Goal: Task Accomplishment & Management: Manage account settings

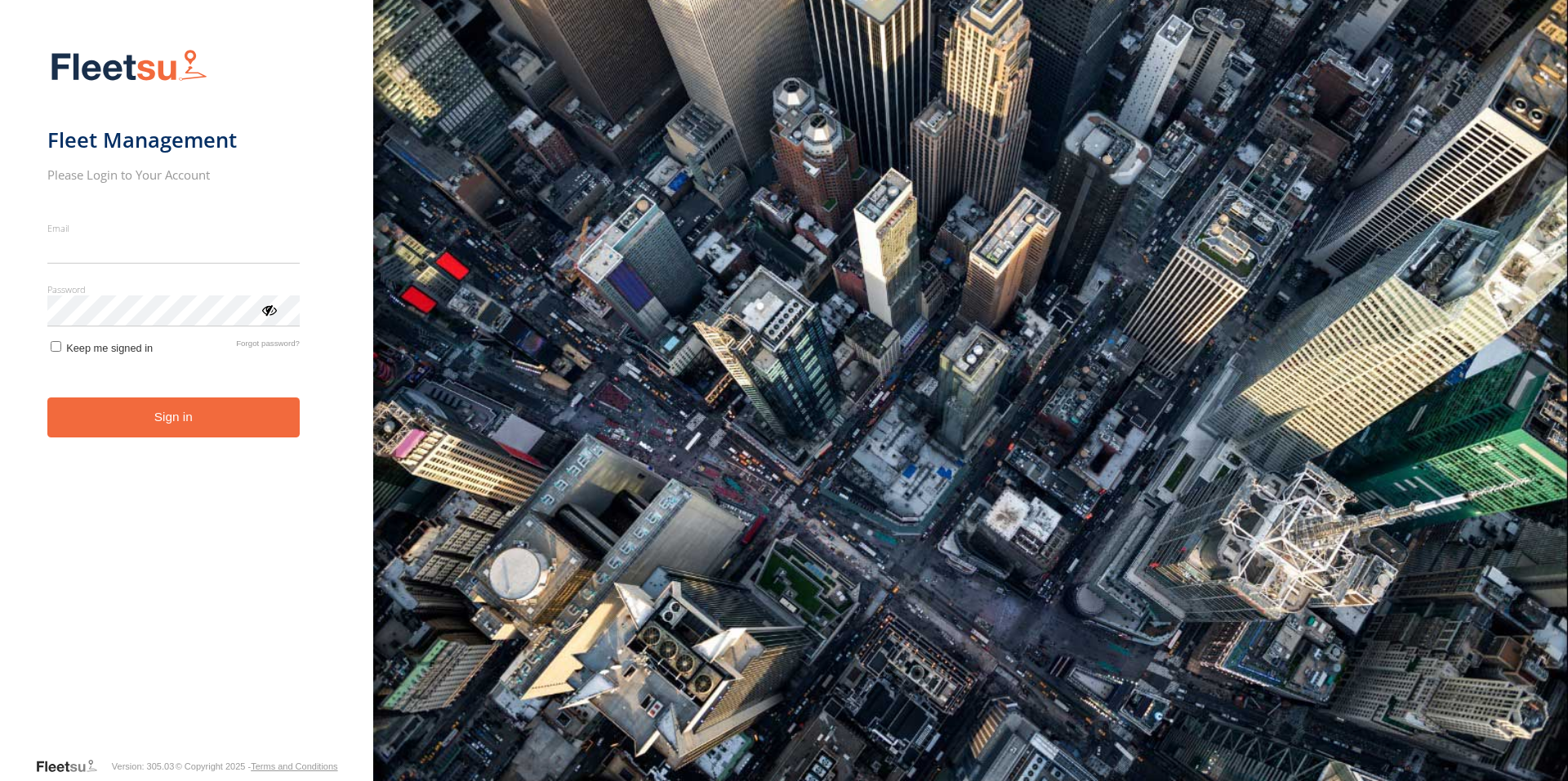
type input "**********"
click at [209, 423] on button "Sign in" at bounding box center [174, 418] width 253 height 40
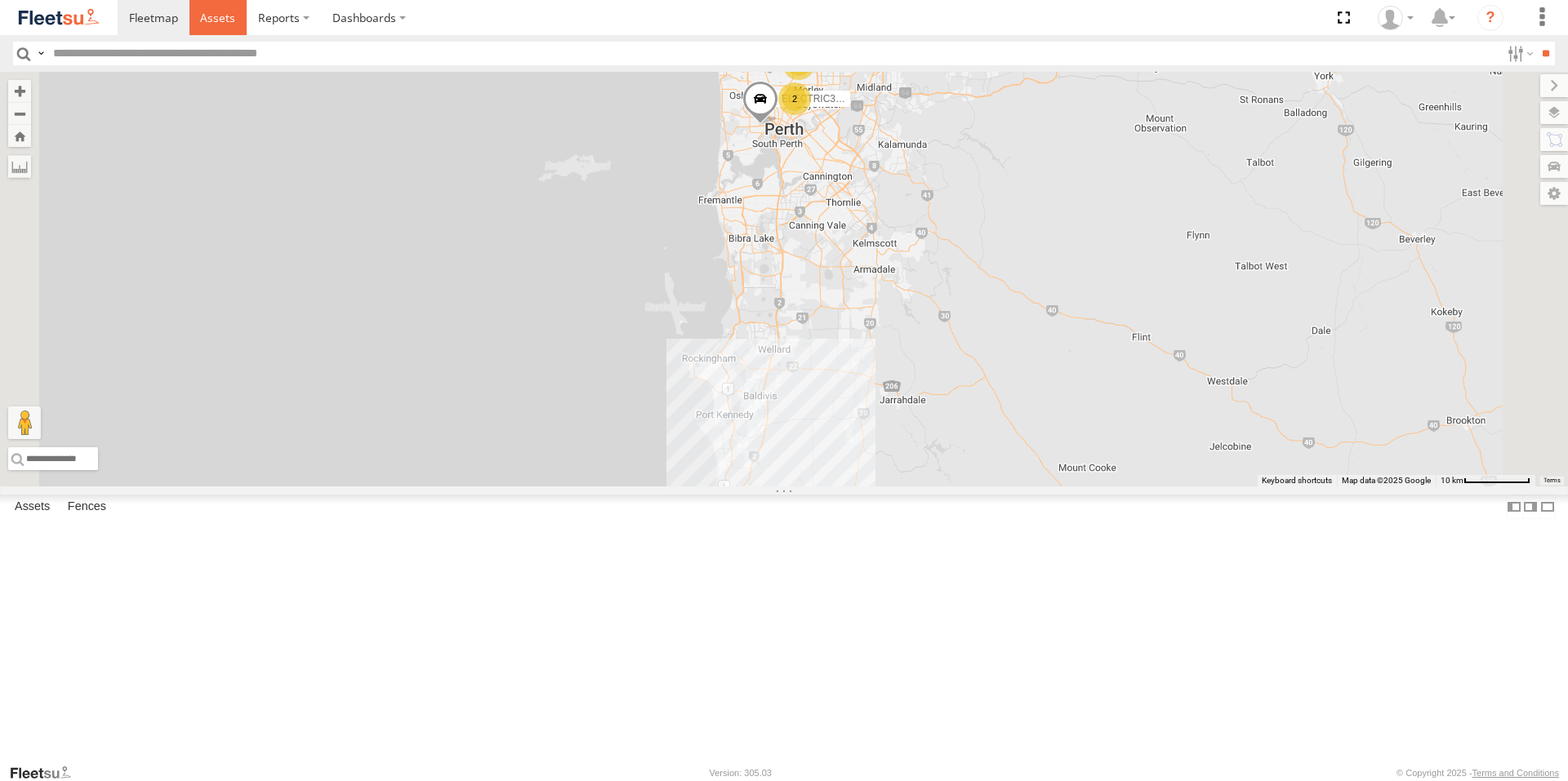
click at [226, 15] on span at bounding box center [217, 17] width 35 height 16
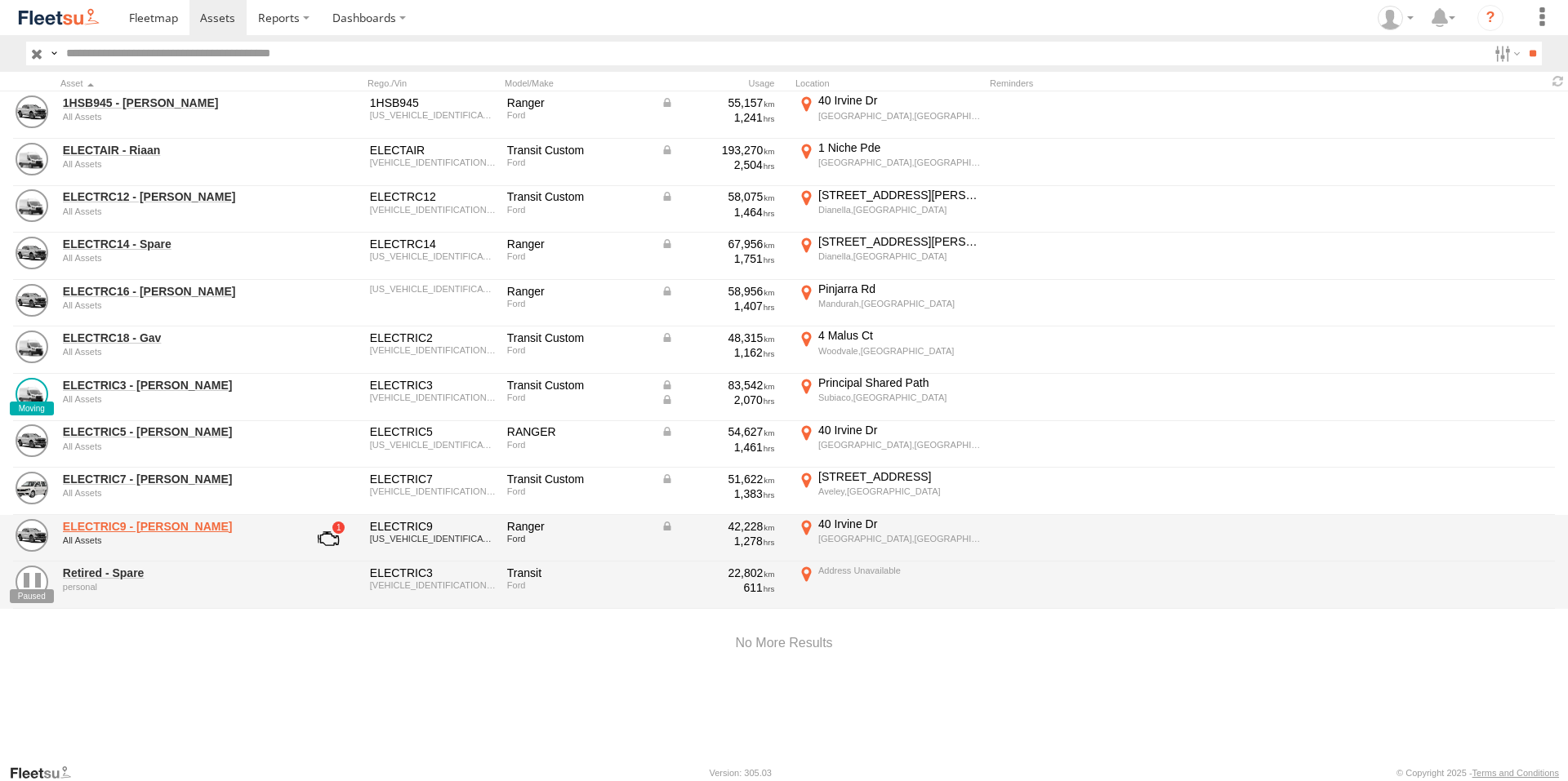
click at [139, 525] on link "ELECTRIC9 - [PERSON_NAME]" at bounding box center [175, 526] width 224 height 15
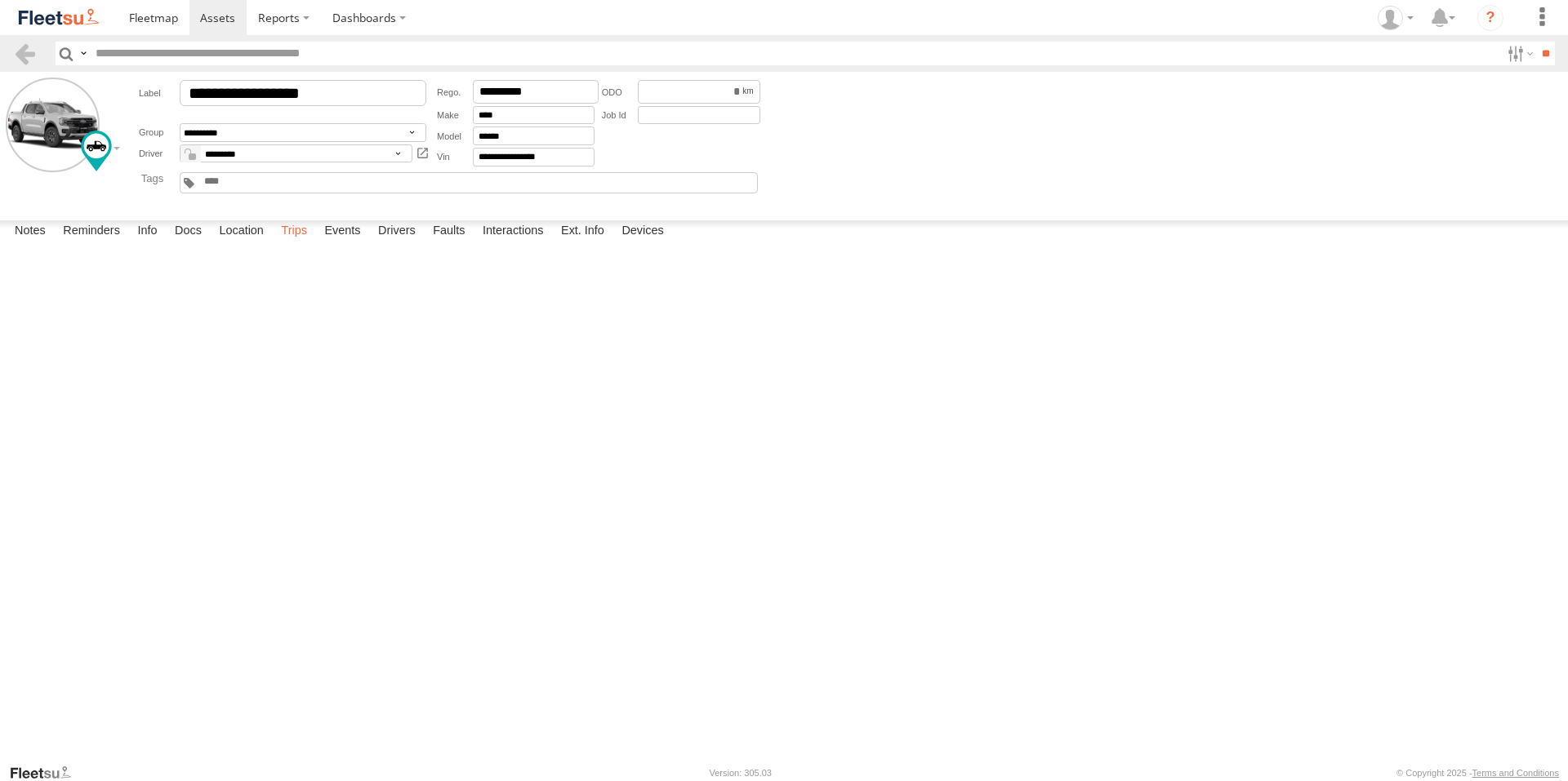
click at [294, 243] on label "Trips" at bounding box center [293, 232] width 42 height 22
click at [233, 21] on span at bounding box center [217, 17] width 35 height 16
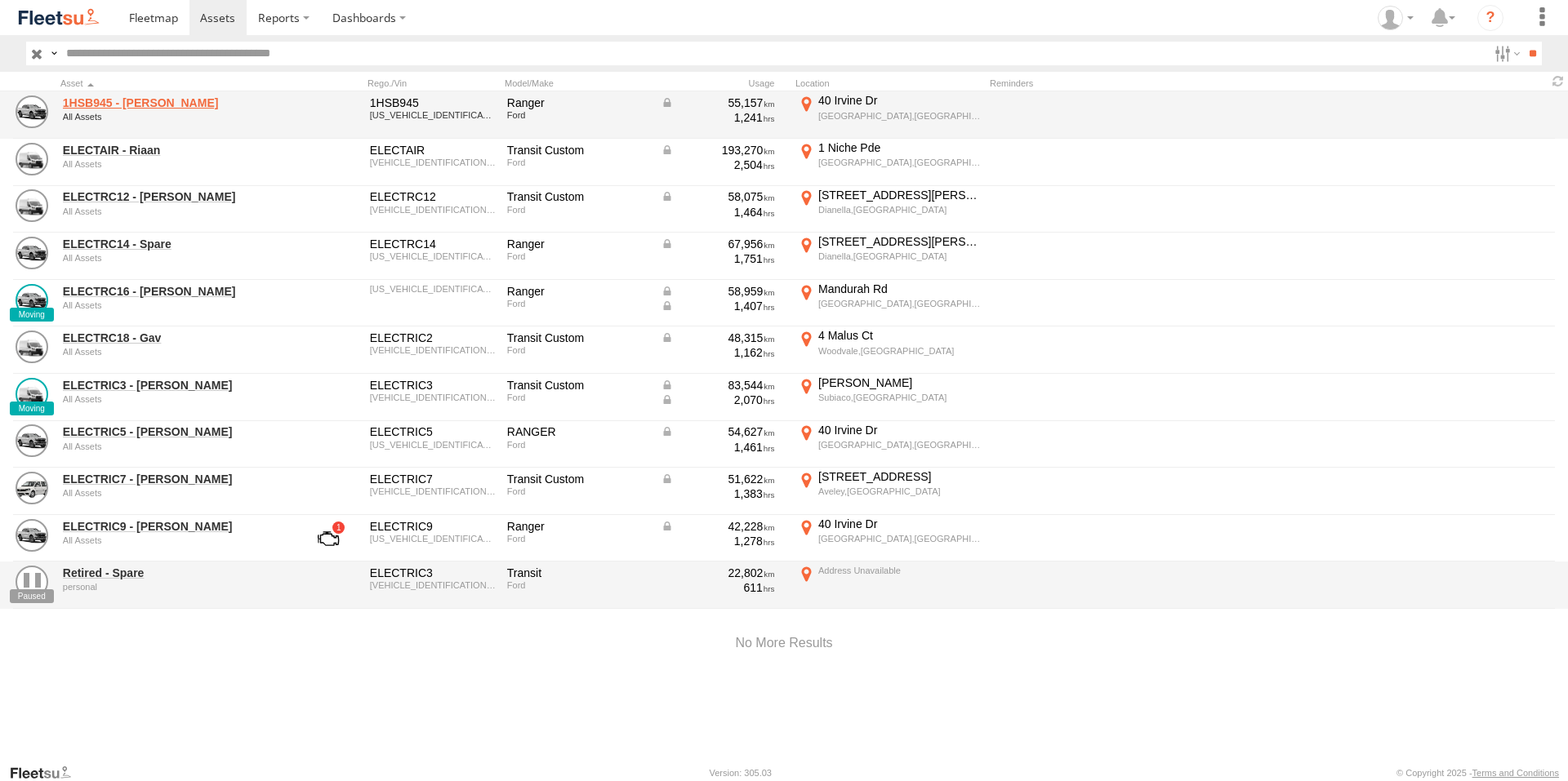
click at [102, 99] on link "1HSB945 - [PERSON_NAME]" at bounding box center [175, 102] width 224 height 15
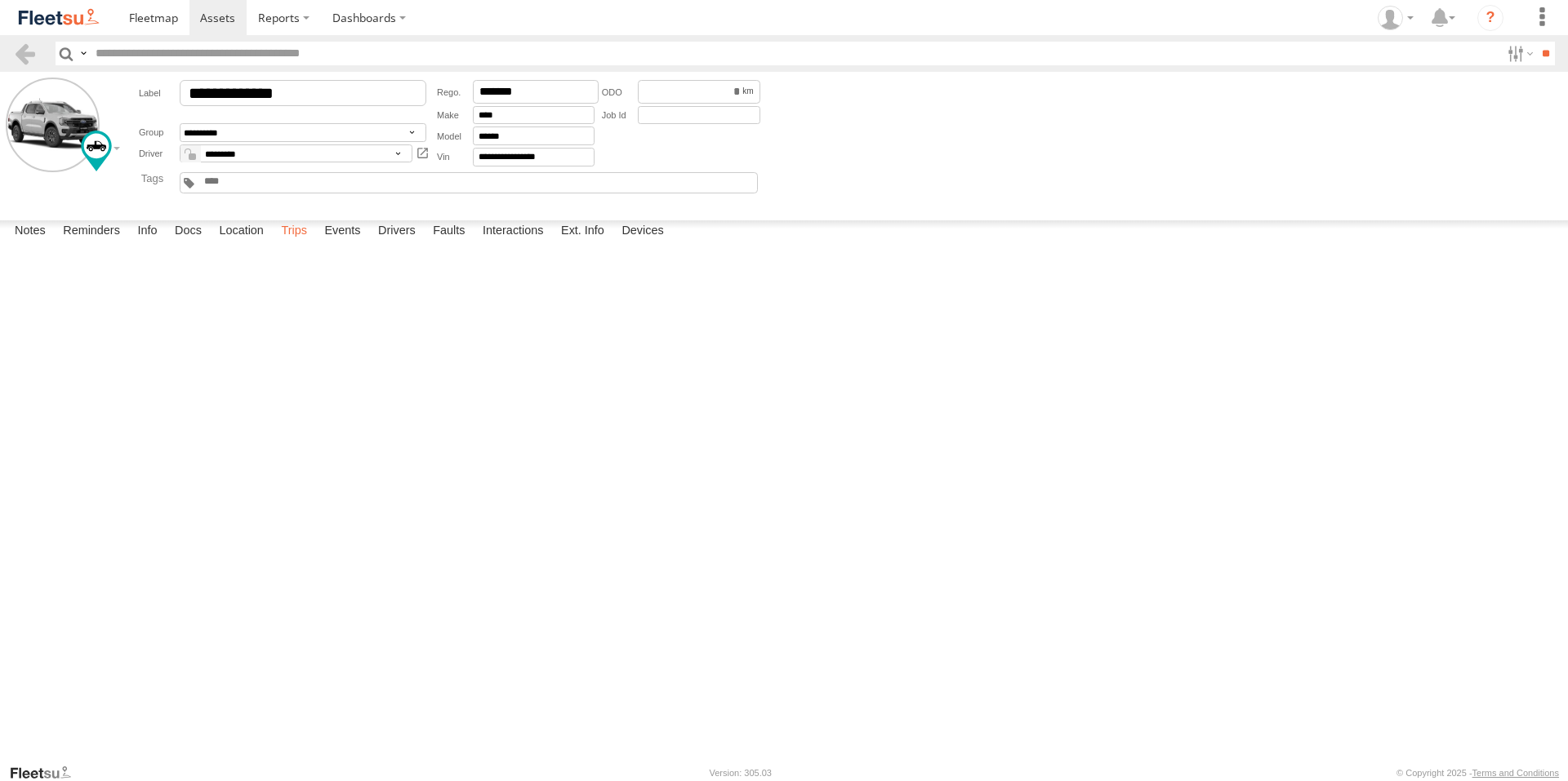
click at [305, 243] on label "Trips" at bounding box center [293, 232] width 42 height 22
click at [225, 22] on span at bounding box center [217, 17] width 35 height 16
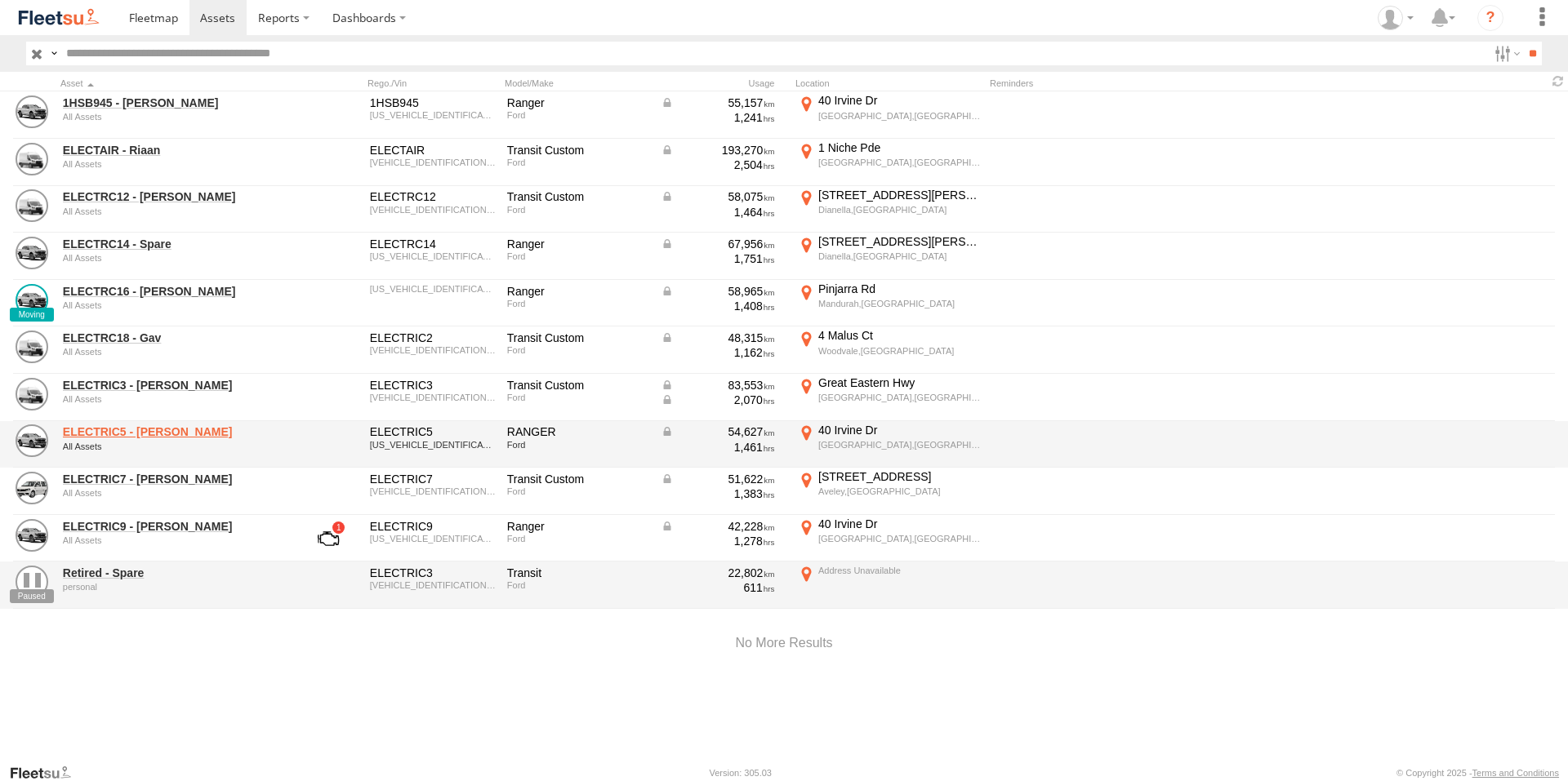
click at [151, 429] on link "ELECTRIC5 - George" at bounding box center [175, 432] width 224 height 15
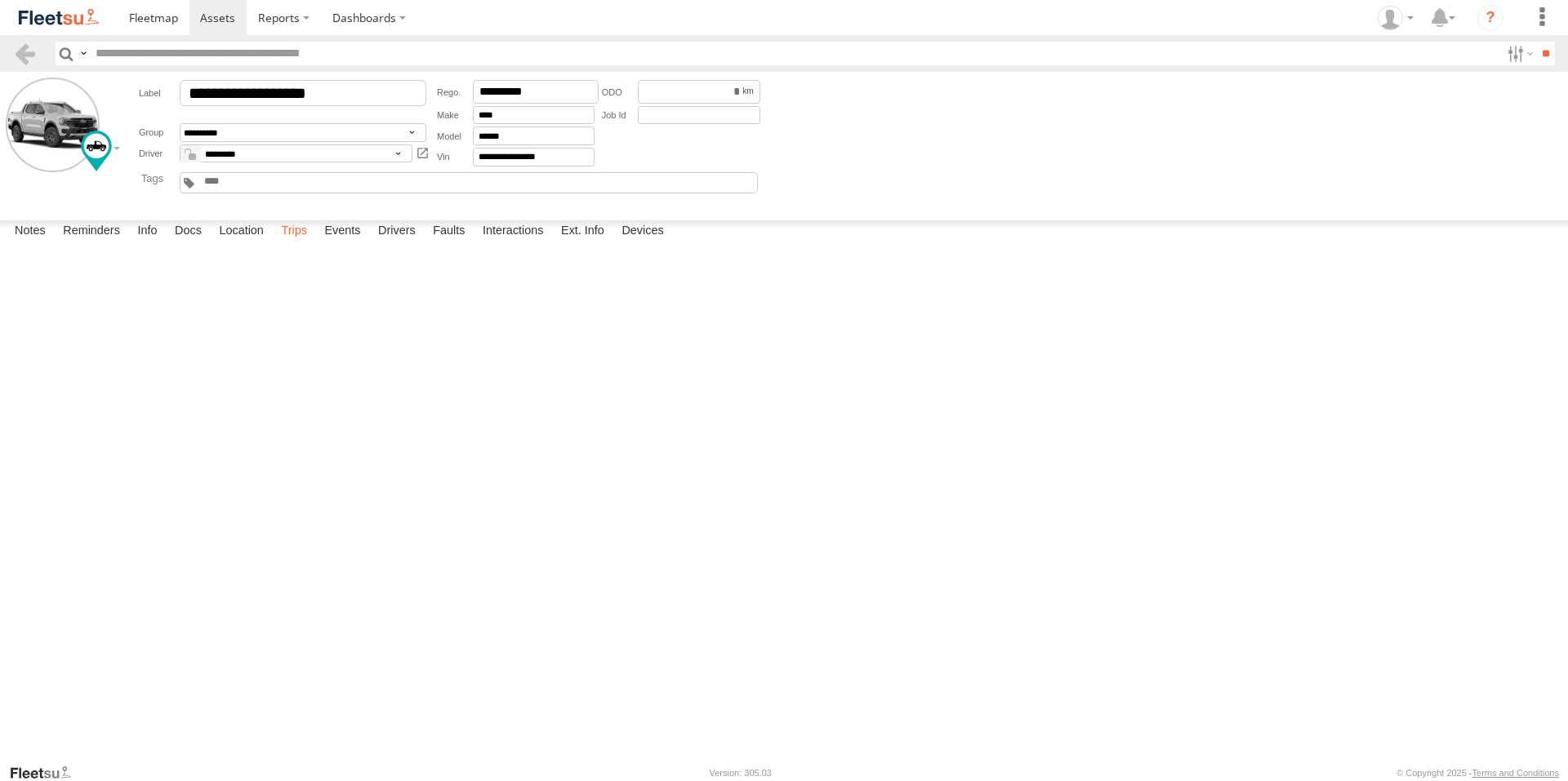
click at [303, 243] on label "Trips" at bounding box center [293, 232] width 42 height 22
click at [219, 18] on span at bounding box center [217, 17] width 35 height 16
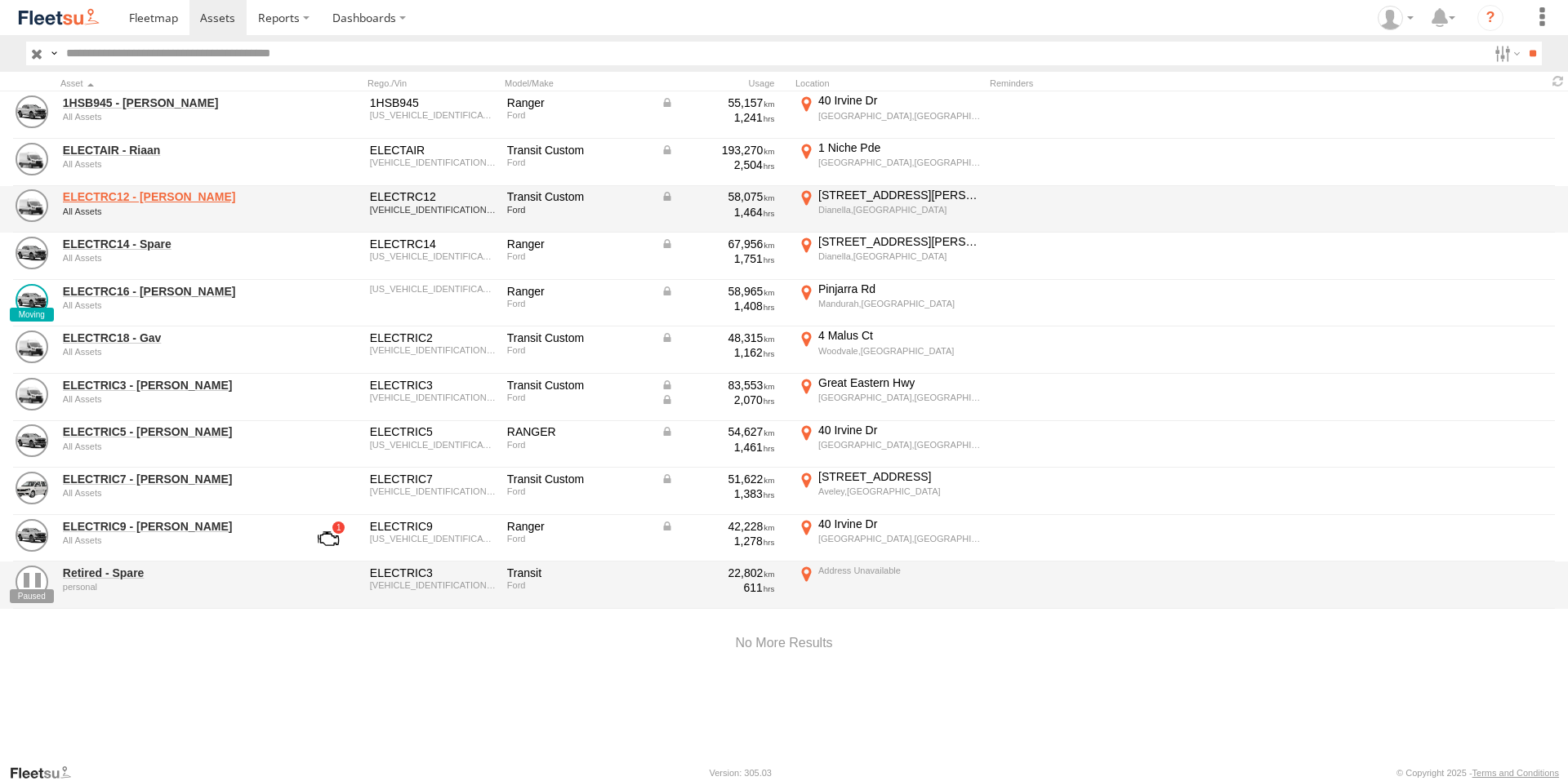
click at [136, 199] on link "ELECTRC12 - Harry" at bounding box center [175, 196] width 224 height 15
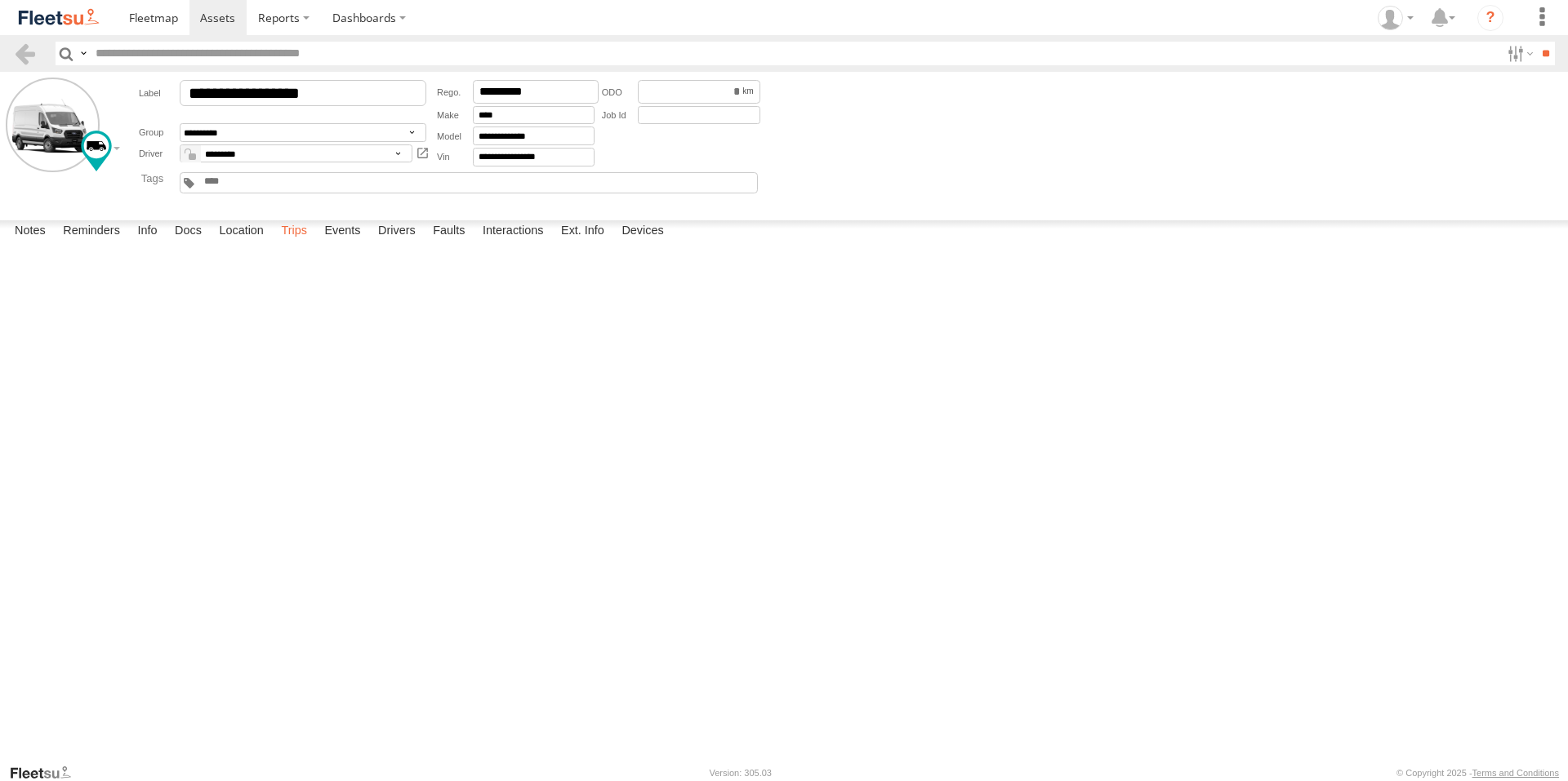
click at [284, 243] on label "Trips" at bounding box center [293, 232] width 42 height 22
click at [211, 8] on link at bounding box center [218, 17] width 58 height 35
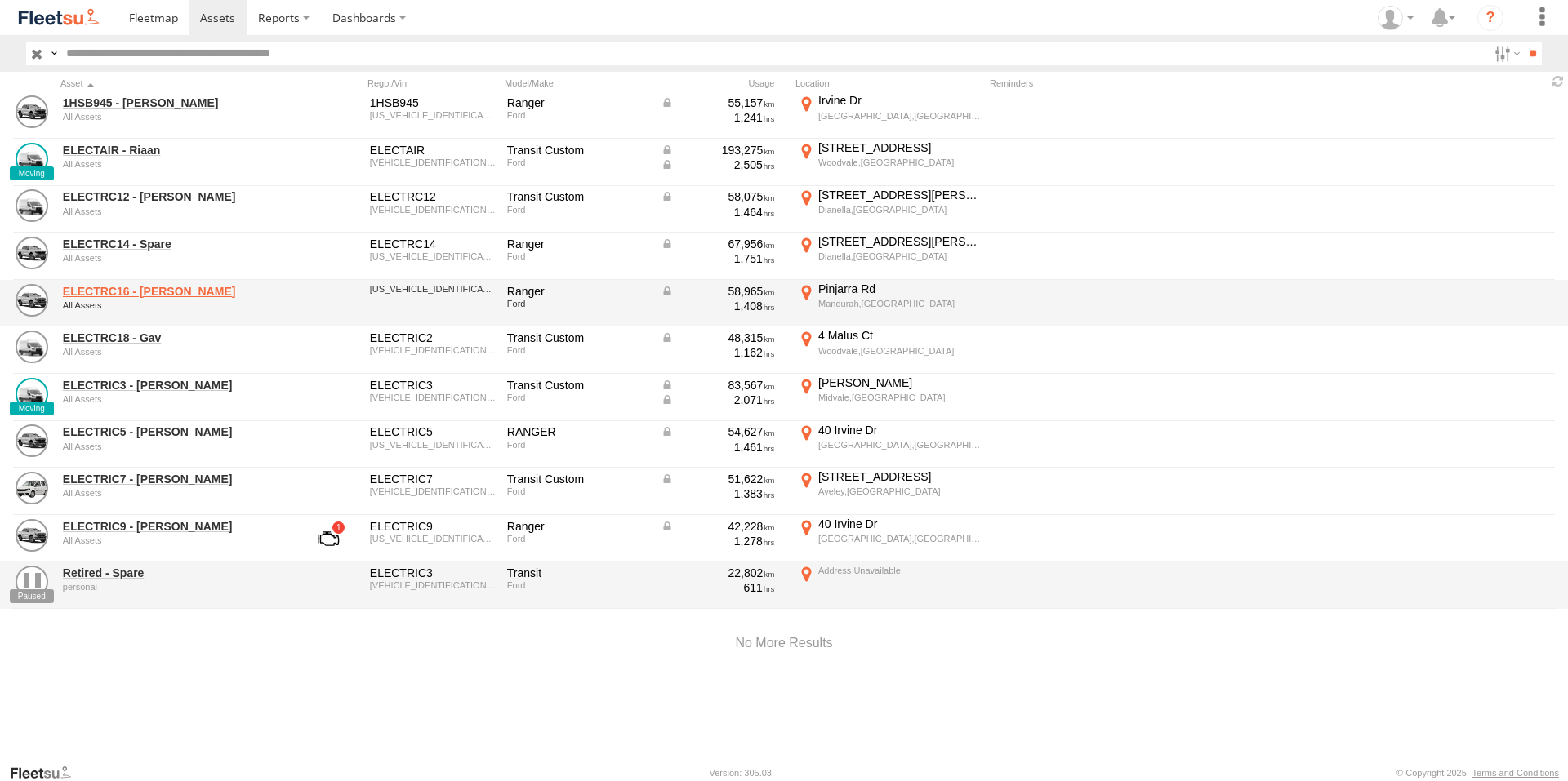
click at [151, 291] on link "ELECTRC16 - [PERSON_NAME]" at bounding box center [175, 291] width 224 height 15
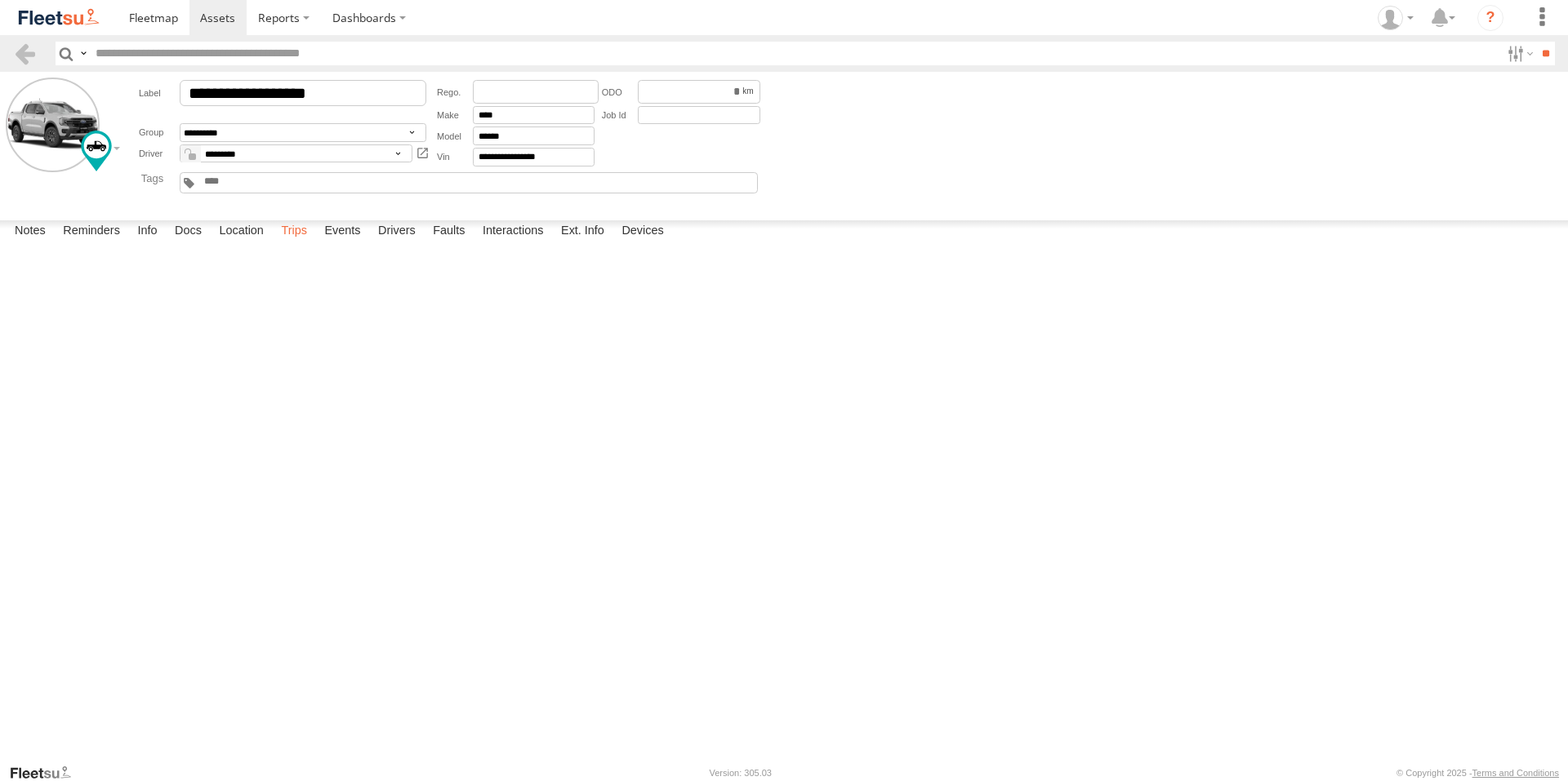
click at [296, 243] on label "Trips" at bounding box center [293, 232] width 42 height 22
click at [0, 0] on div "[GEOGRAPHIC_DATA],[GEOGRAPHIC_DATA]" at bounding box center [0, 0] width 0 height 0
click at [0, 0] on label "×" at bounding box center [0, 0] width 0 height 0
click at [325, 243] on label "Events" at bounding box center [342, 232] width 52 height 22
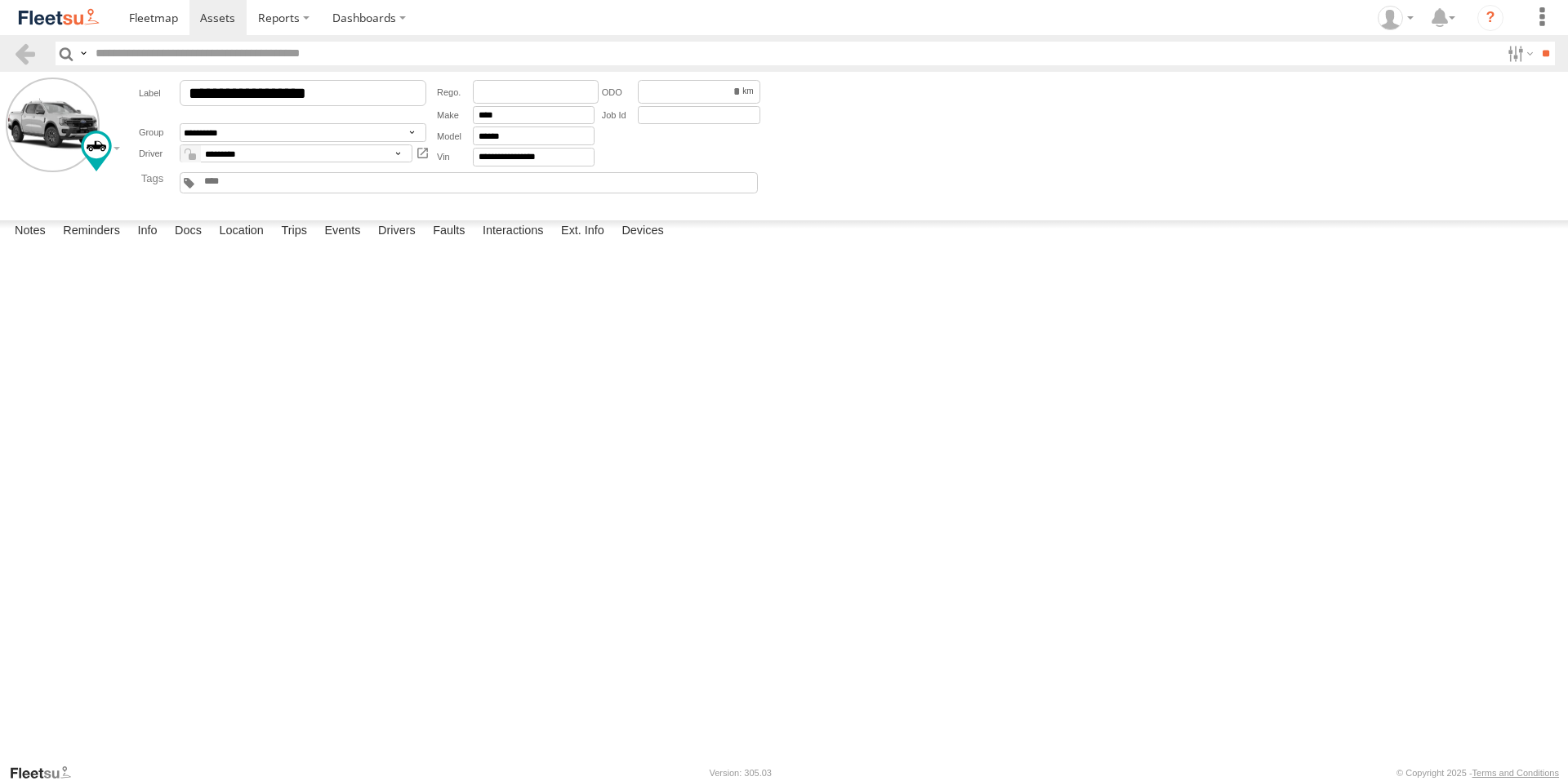
scroll to position [18446, 0]
click at [212, 15] on span at bounding box center [217, 17] width 35 height 16
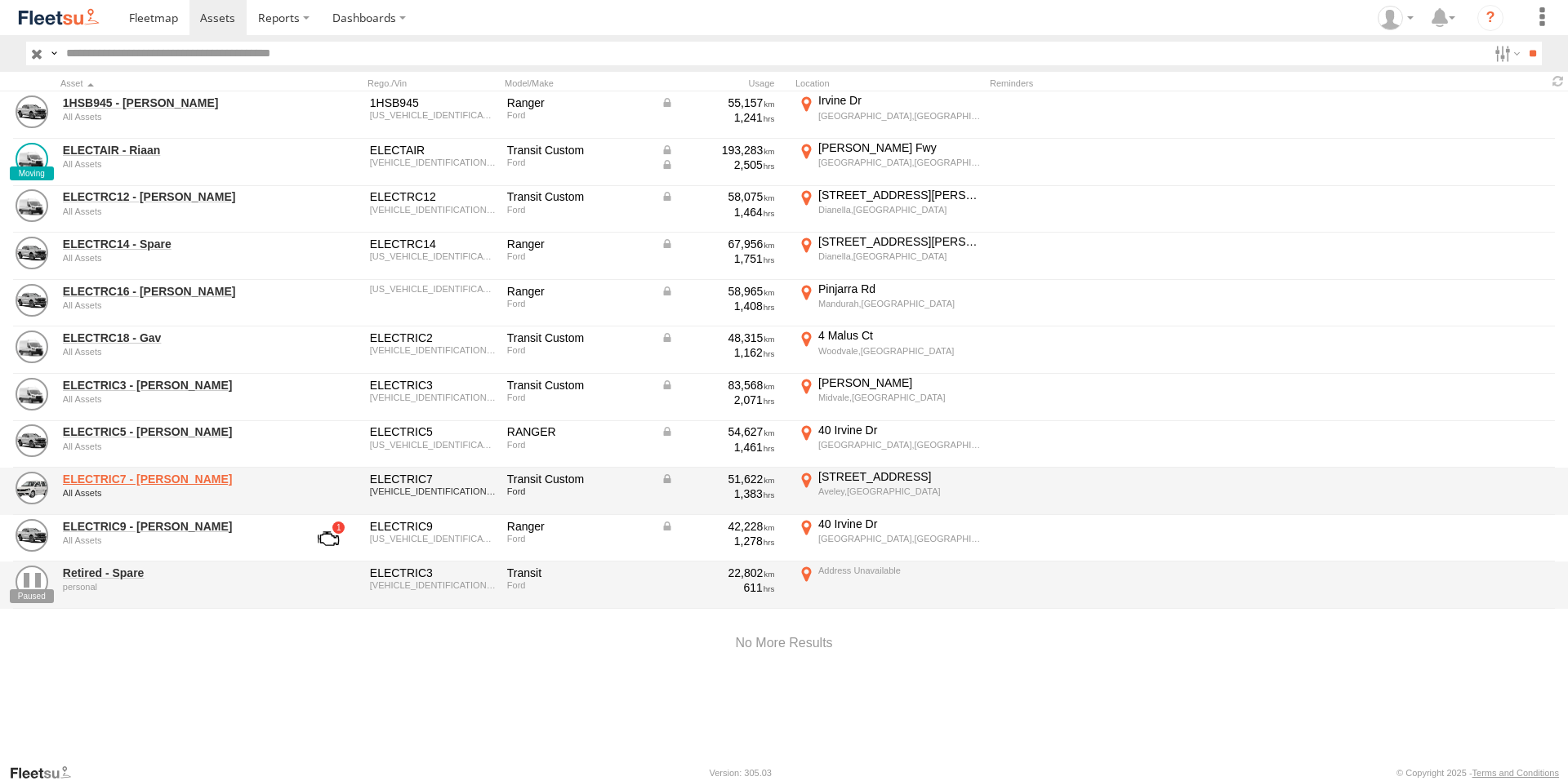
click at [145, 477] on link "ELECTRIC7 - [PERSON_NAME]" at bounding box center [175, 478] width 224 height 15
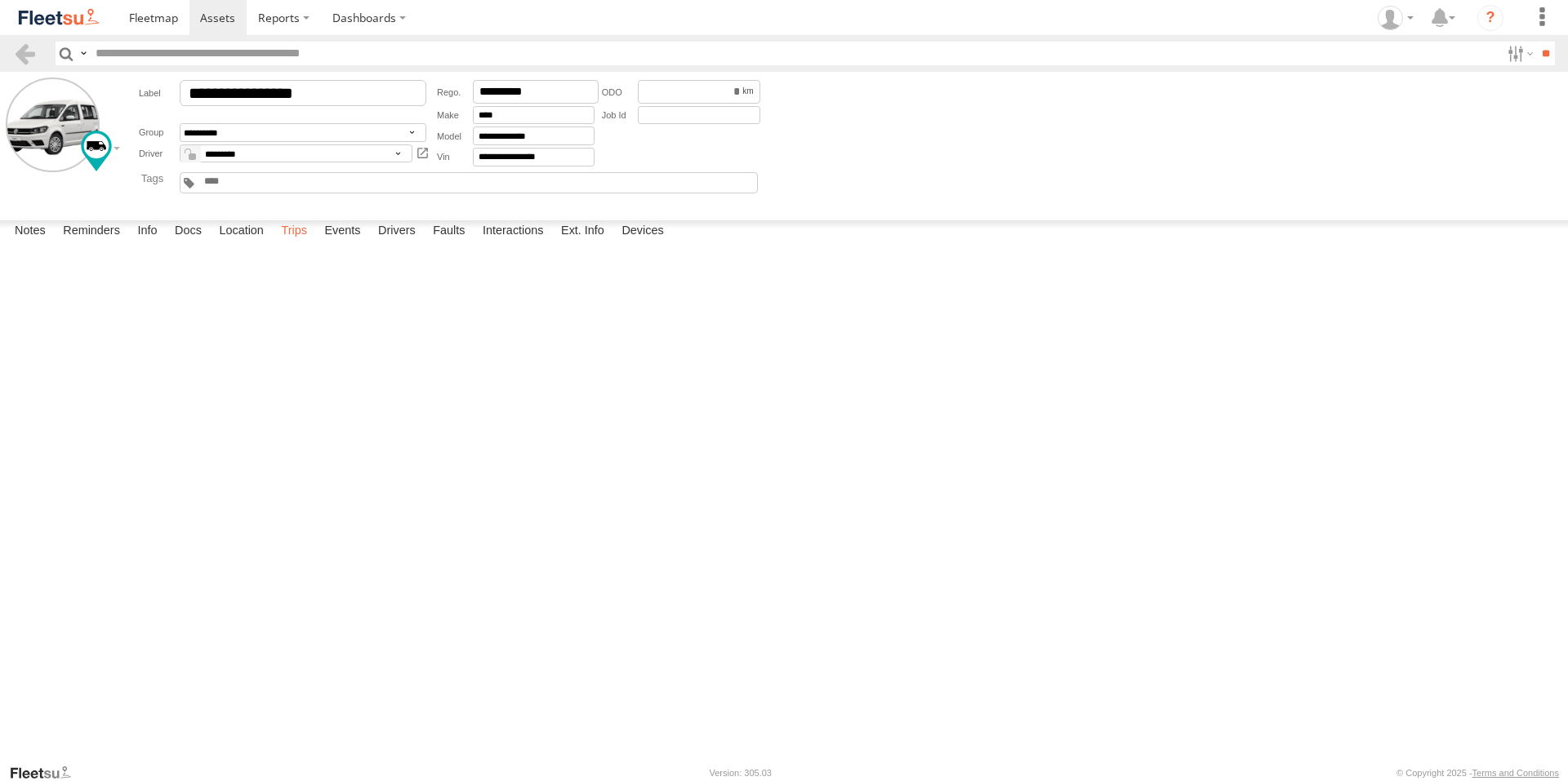
click at [289, 243] on label "Trips" at bounding box center [293, 232] width 42 height 22
click at [353, 243] on label "Events" at bounding box center [342, 232] width 52 height 22
click at [215, 18] on span at bounding box center [217, 17] width 35 height 16
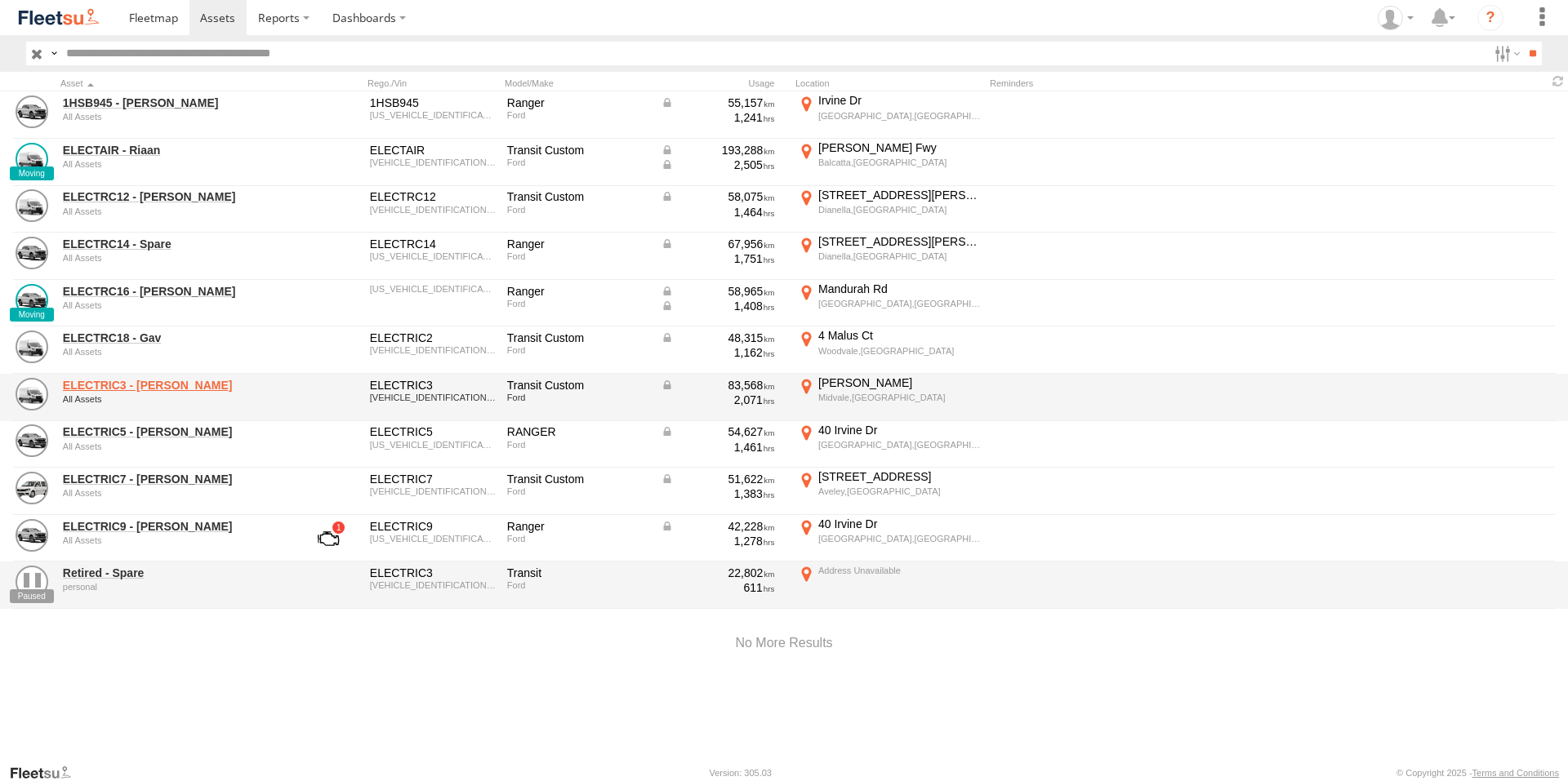
click at [135, 383] on link "ELECTRIC3 - [PERSON_NAME]" at bounding box center [175, 385] width 224 height 15
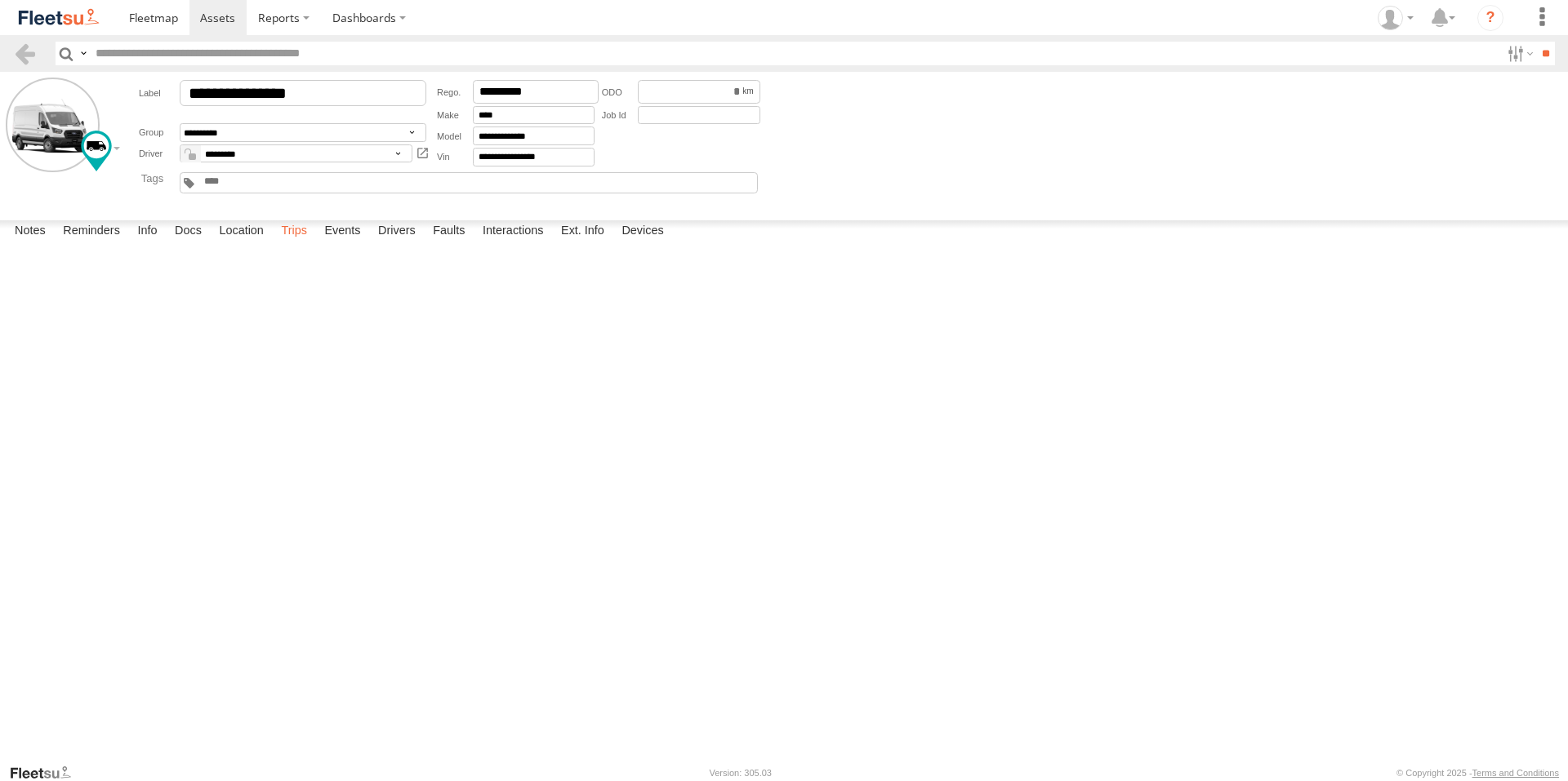
click at [294, 243] on label "Trips" at bounding box center [293, 232] width 42 height 22
click at [336, 243] on label "Events" at bounding box center [342, 232] width 52 height 22
click at [210, 21] on span at bounding box center [217, 17] width 35 height 16
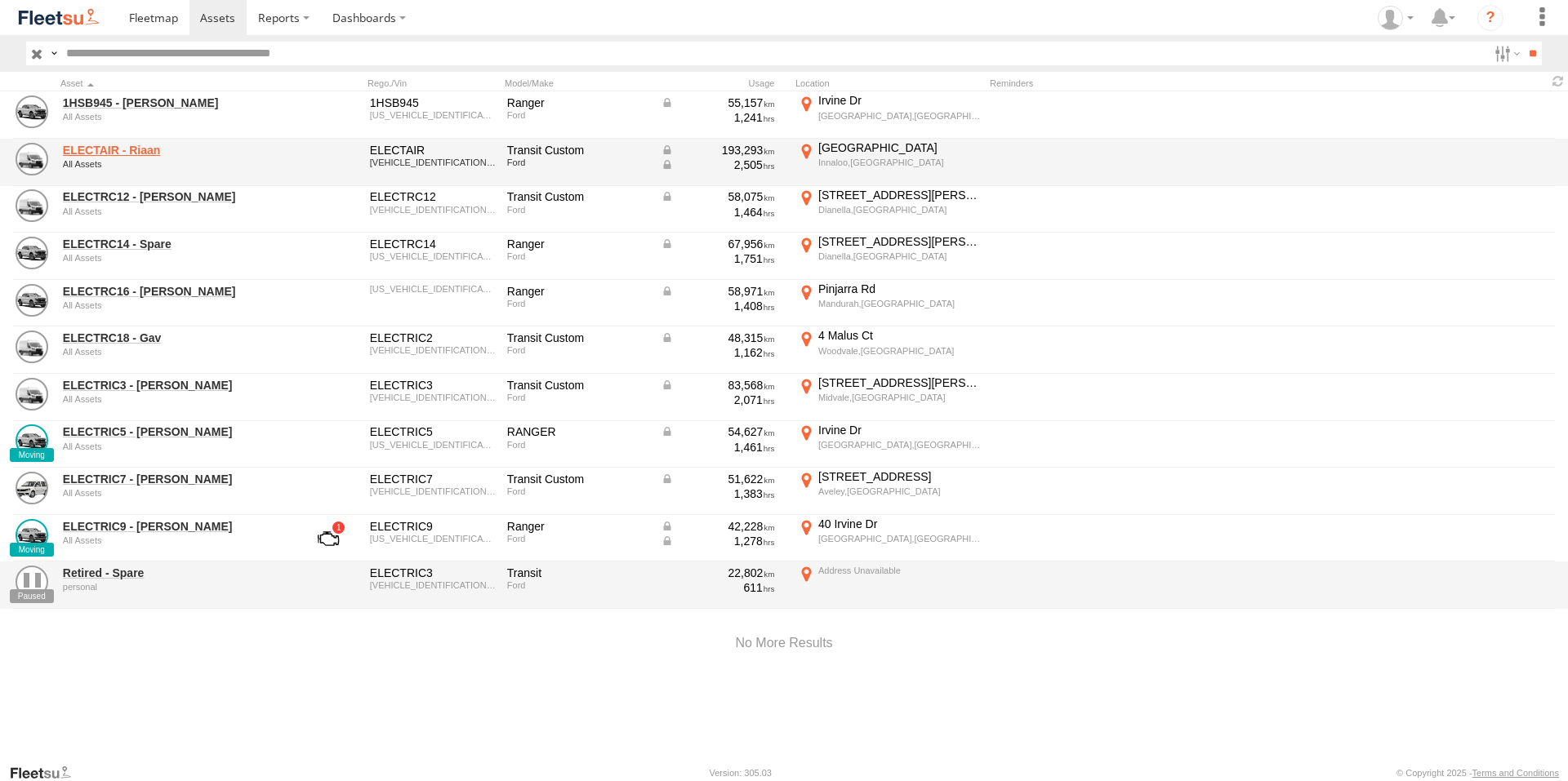
click at [149, 145] on link "ELECTAIR - Riaan" at bounding box center [175, 150] width 224 height 15
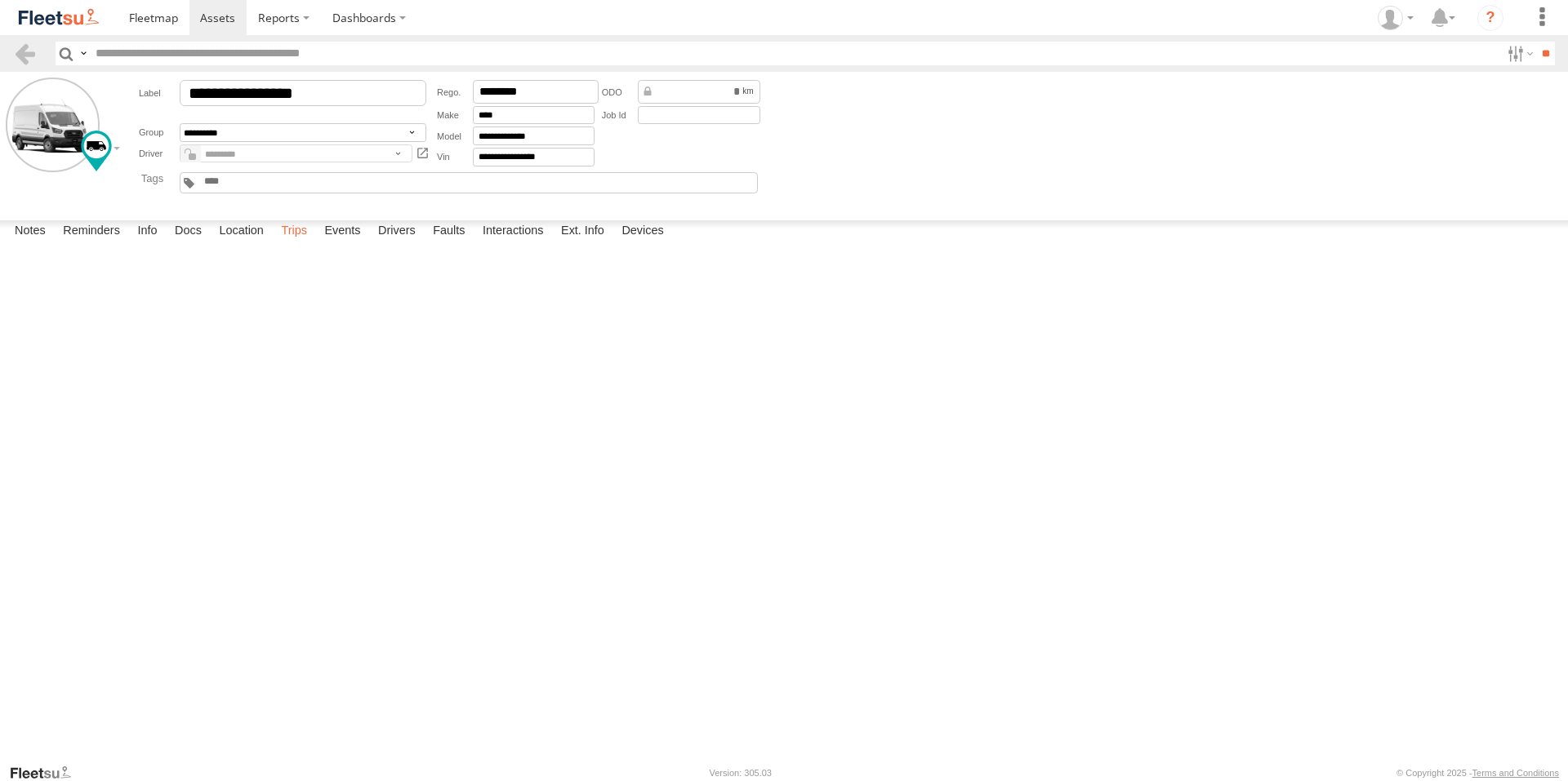
click at [297, 243] on label "Trips" at bounding box center [293, 232] width 42 height 22
click at [347, 243] on label "Events" at bounding box center [342, 232] width 52 height 22
